Goal: Task Accomplishment & Management: Manage account settings

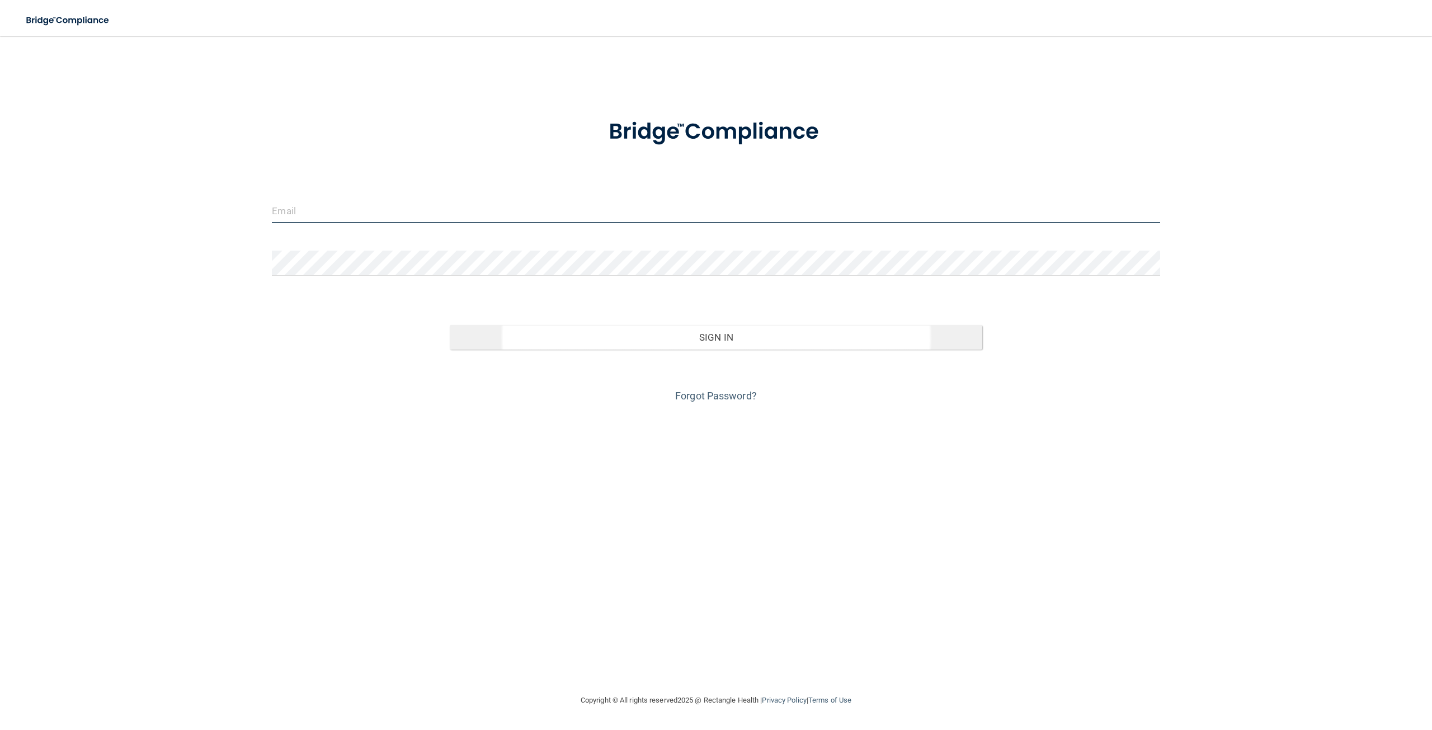
type input "[EMAIL_ADDRESS][DOMAIN_NAME]"
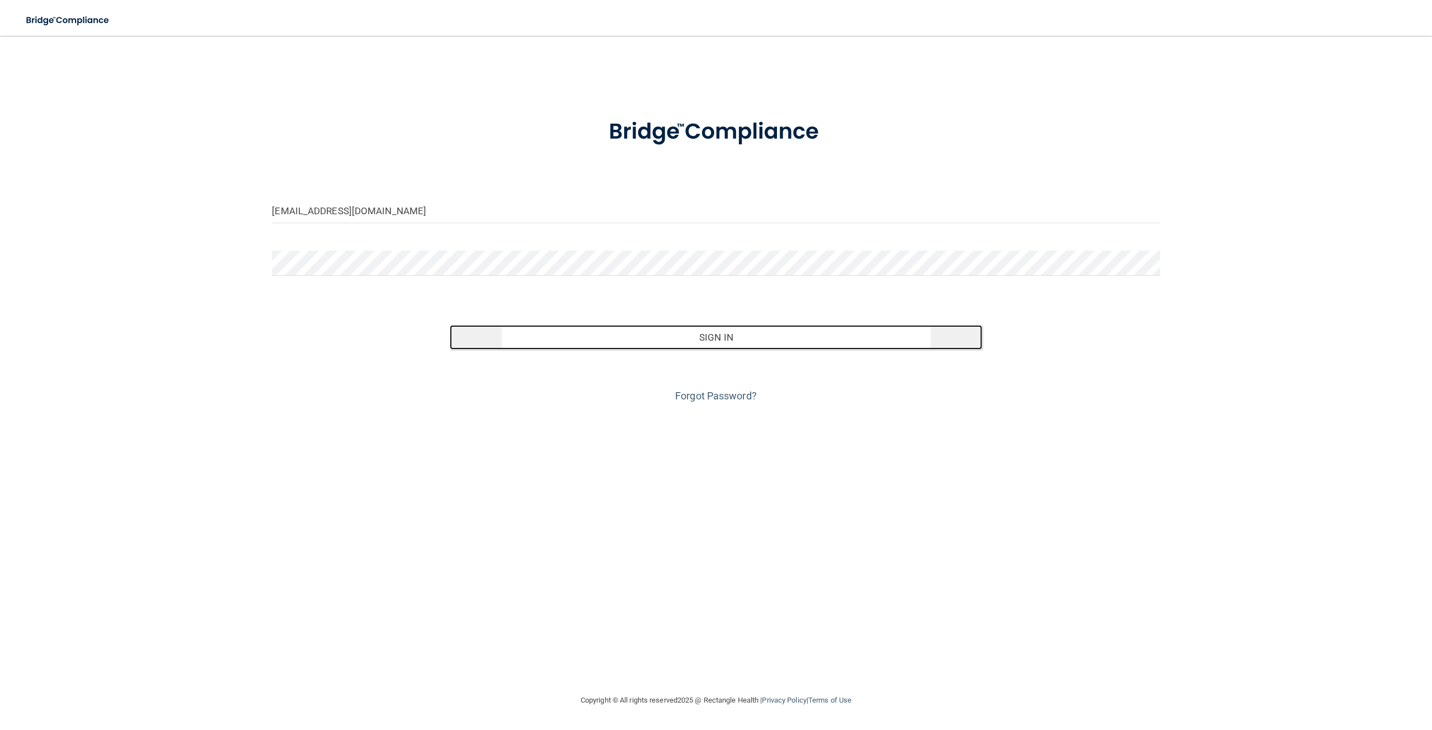
click at [735, 337] on button "Sign In" at bounding box center [716, 337] width 532 height 25
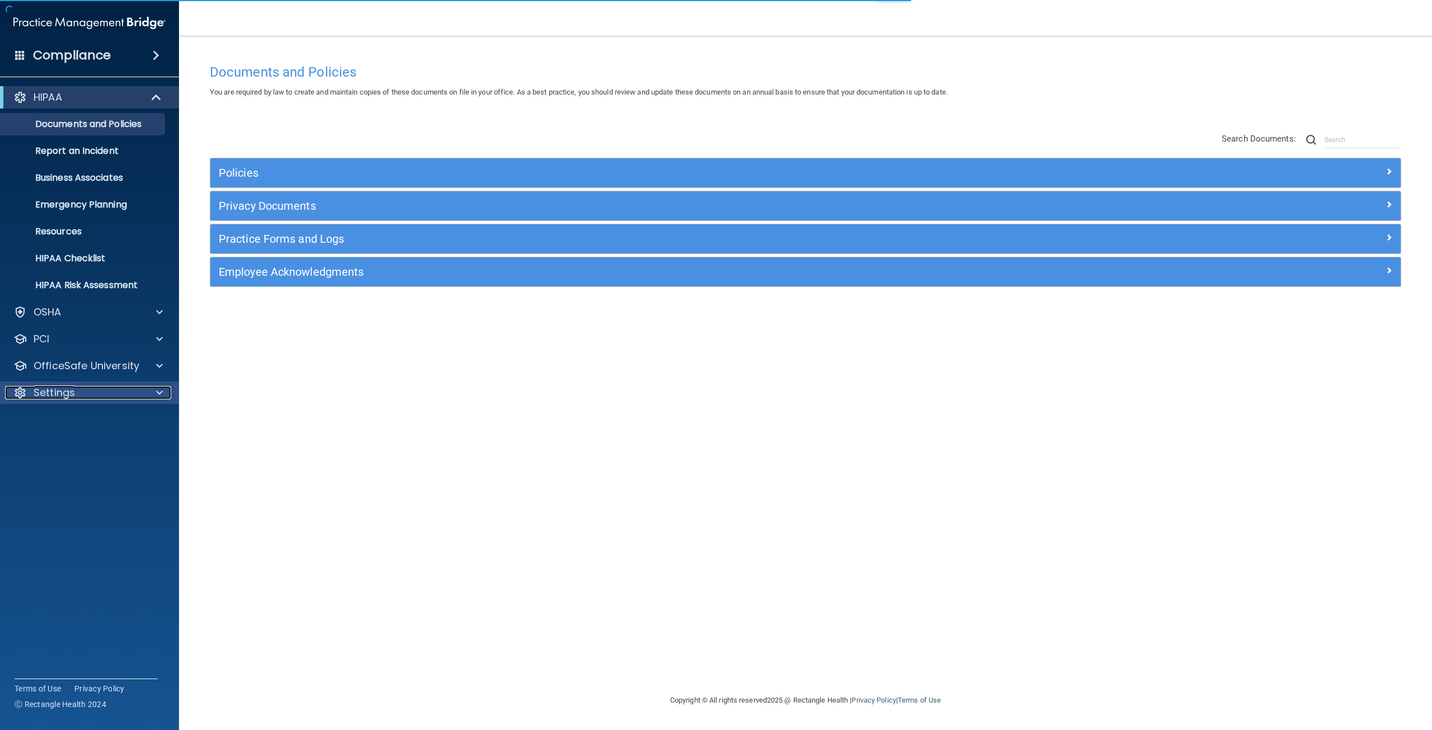
click at [122, 390] on div "Settings" at bounding box center [74, 392] width 139 height 13
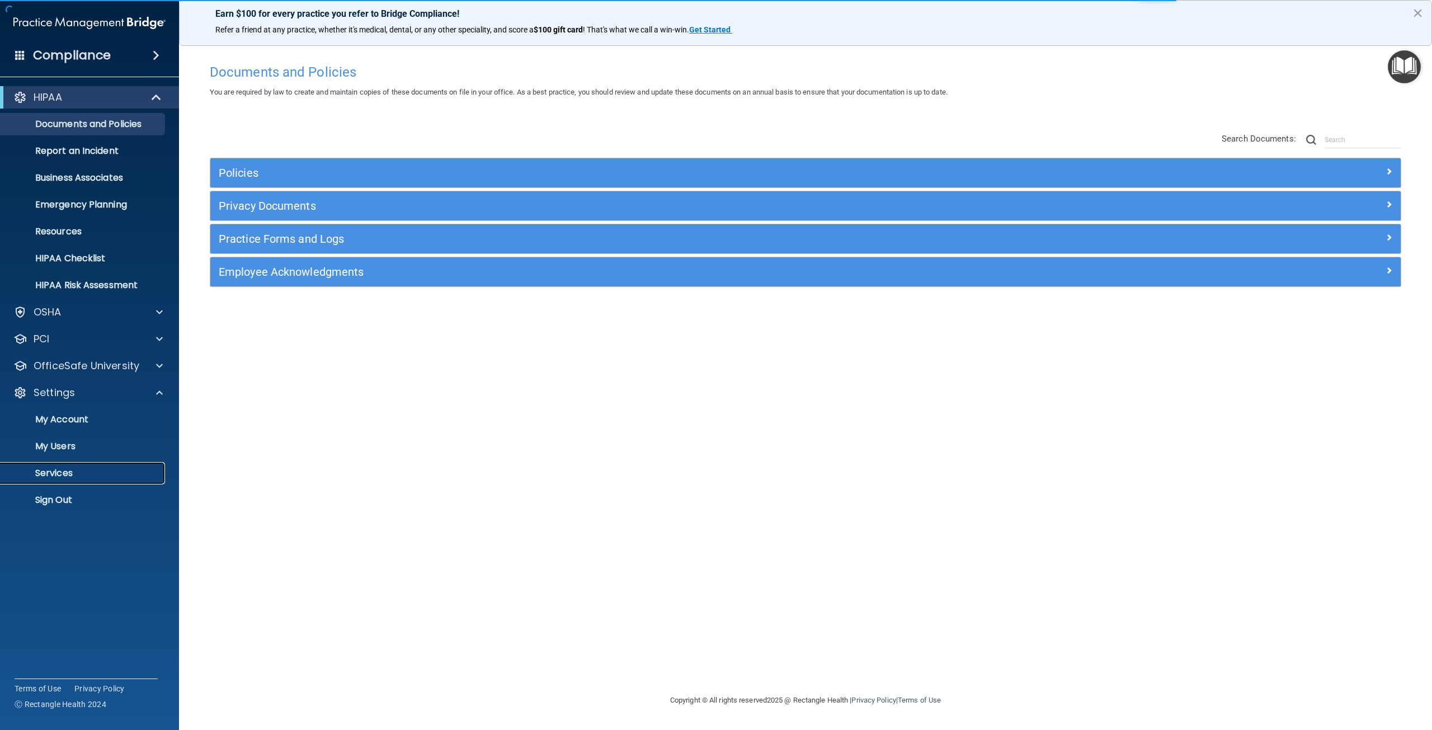
click at [63, 478] on p "Services" at bounding box center [83, 473] width 153 height 11
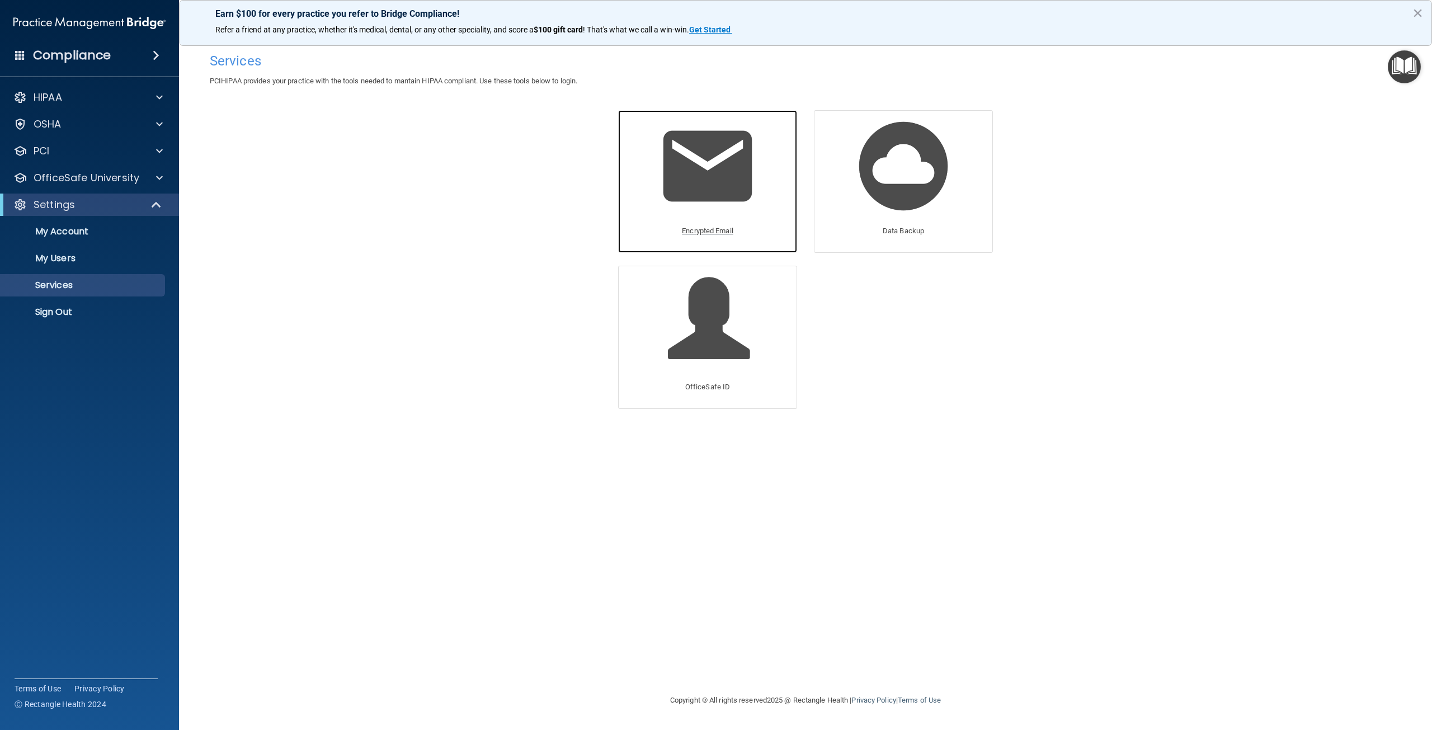
click at [707, 145] on img at bounding box center [707, 166] width 106 height 106
